Goal: Task Accomplishment & Management: Manage account settings

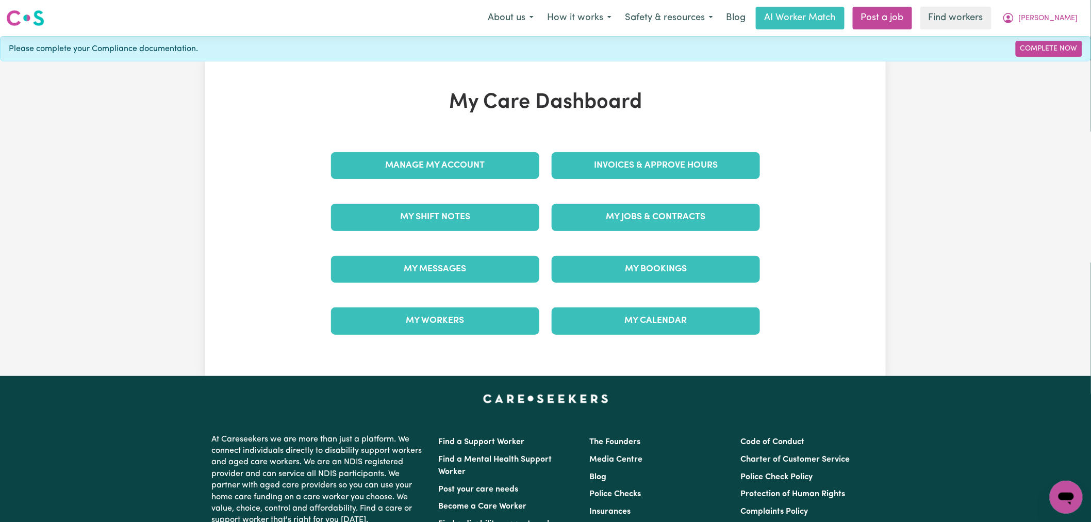
click at [646, 141] on div "Invoices & Approve Hours" at bounding box center [656, 166] width 221 height 52
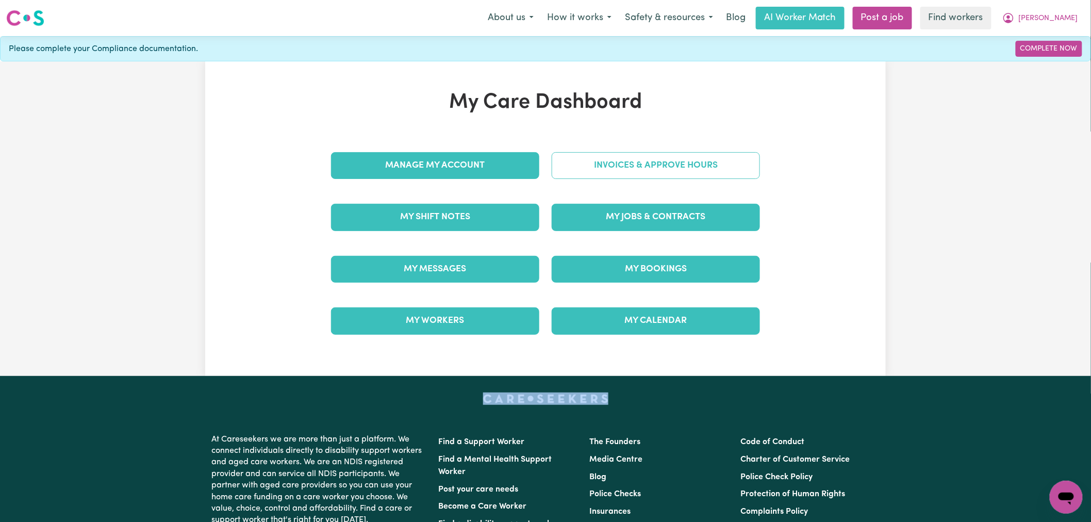
drag, startPoint x: 646, startPoint y: 141, endPoint x: 645, endPoint y: 156, distance: 15.5
click at [645, 150] on div "Invoices & Approve Hours" at bounding box center [656, 166] width 221 height 52
click at [645, 159] on link "Invoices & Approve Hours" at bounding box center [656, 165] width 208 height 27
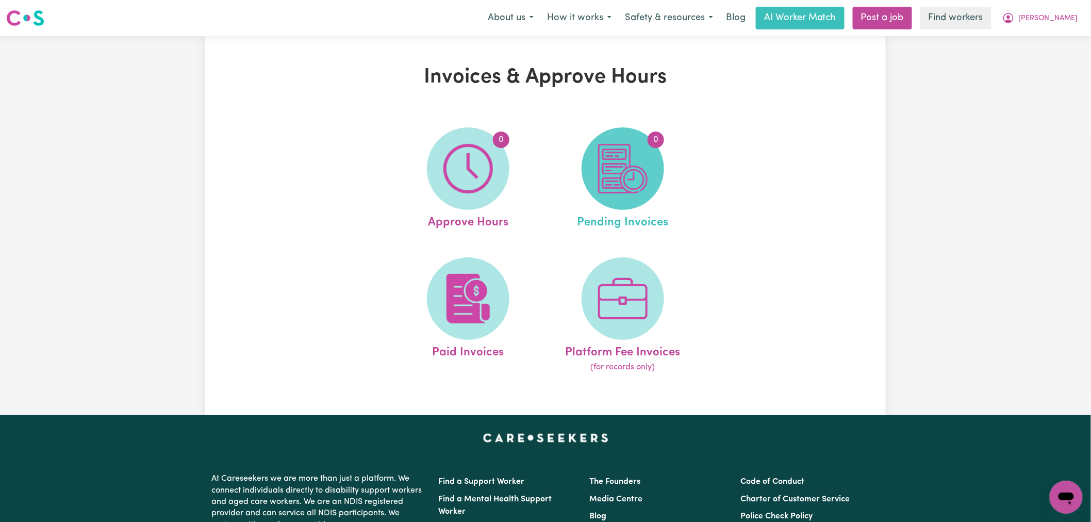
click at [645, 159] on img at bounding box center [623, 169] width 50 height 50
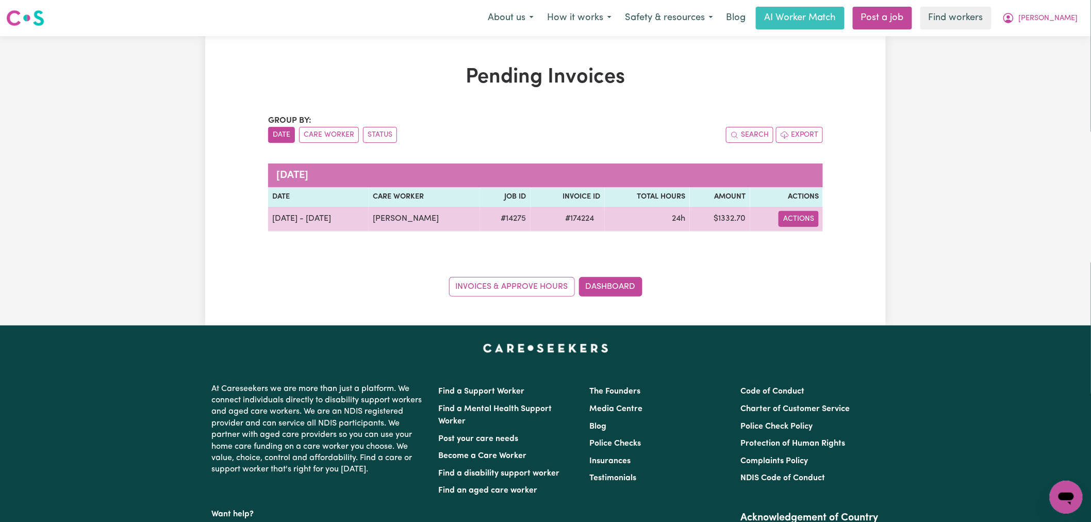
click at [803, 224] on button "Actions" at bounding box center [799, 219] width 40 height 16
click at [823, 246] on link "Download Invoice" at bounding box center [825, 243] width 94 height 21
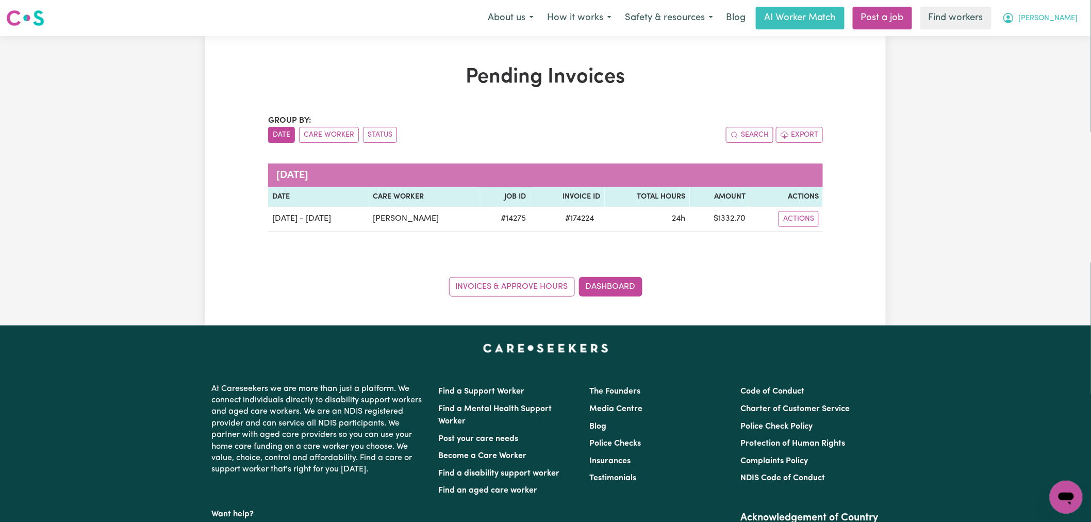
click at [1058, 18] on span "[PERSON_NAME]" at bounding box center [1048, 18] width 59 height 11
click at [1043, 63] on link "Logout" at bounding box center [1043, 60] width 81 height 20
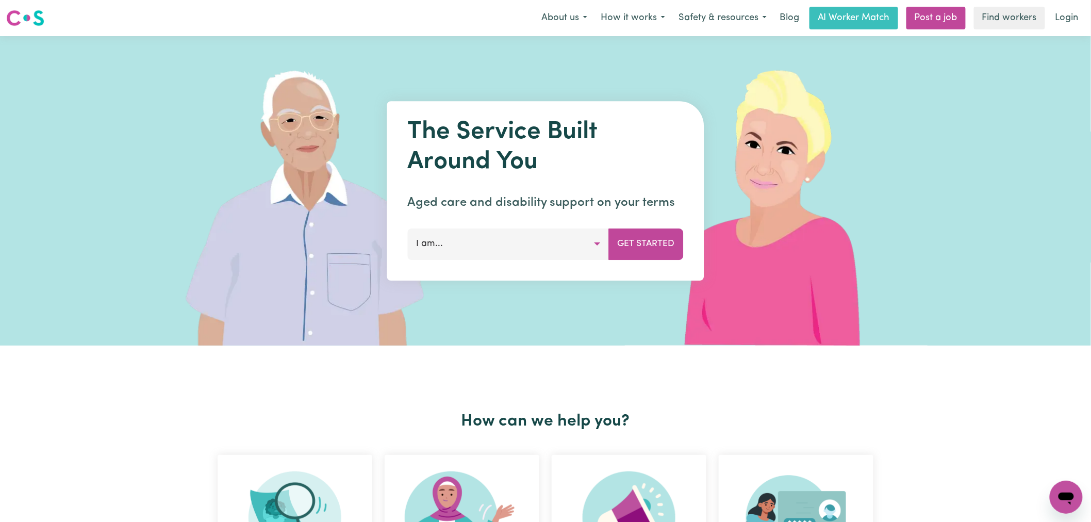
click at [1078, 25] on link "Login" at bounding box center [1067, 18] width 36 height 23
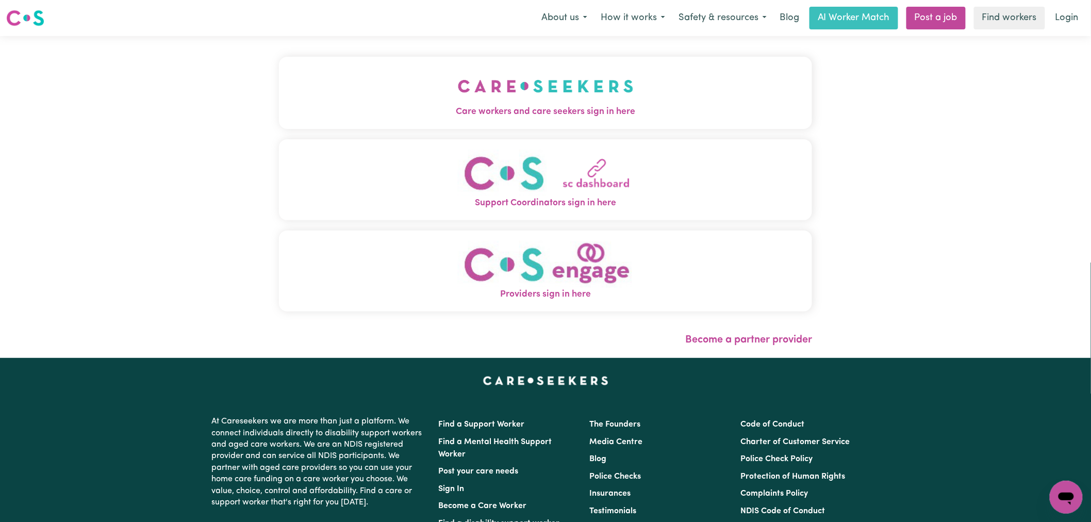
click at [485, 98] on button "Care workers and care seekers sign in here" at bounding box center [545, 93] width 533 height 72
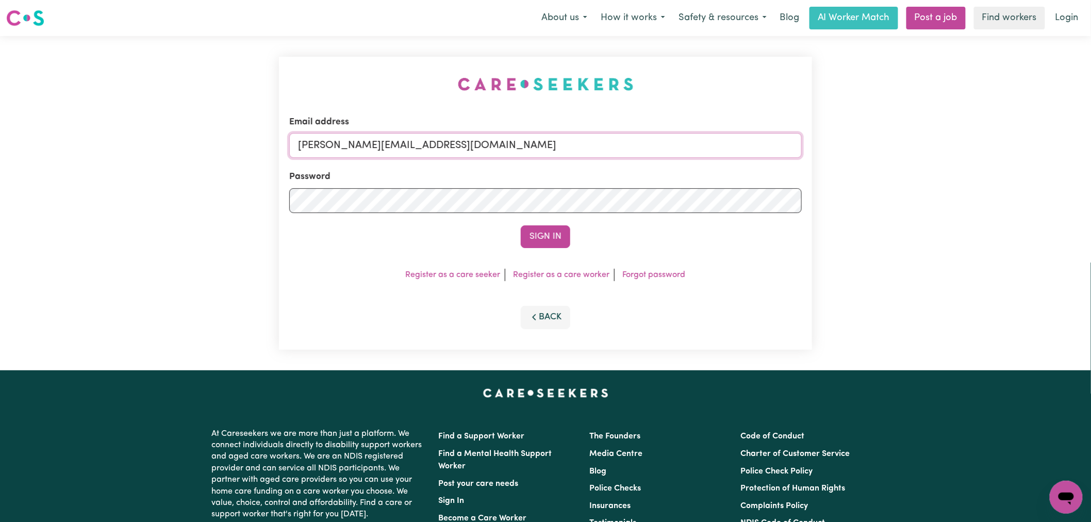
click at [498, 143] on input "[PERSON_NAME][EMAIL_ADDRESS][DOMAIN_NAME]" at bounding box center [545, 145] width 513 height 25
drag, startPoint x: 557, startPoint y: 148, endPoint x: 348, endPoint y: 149, distance: 208.9
click at [348, 149] on input "[EMAIL_ADDRESS][DOMAIN_NAME]" at bounding box center [545, 145] width 513 height 25
type input "[EMAIL_ADDRESS][DOMAIN_NAME]"
click at [521, 225] on button "Sign In" at bounding box center [546, 236] width 50 height 23
